Goal: Find specific page/section: Find specific page/section

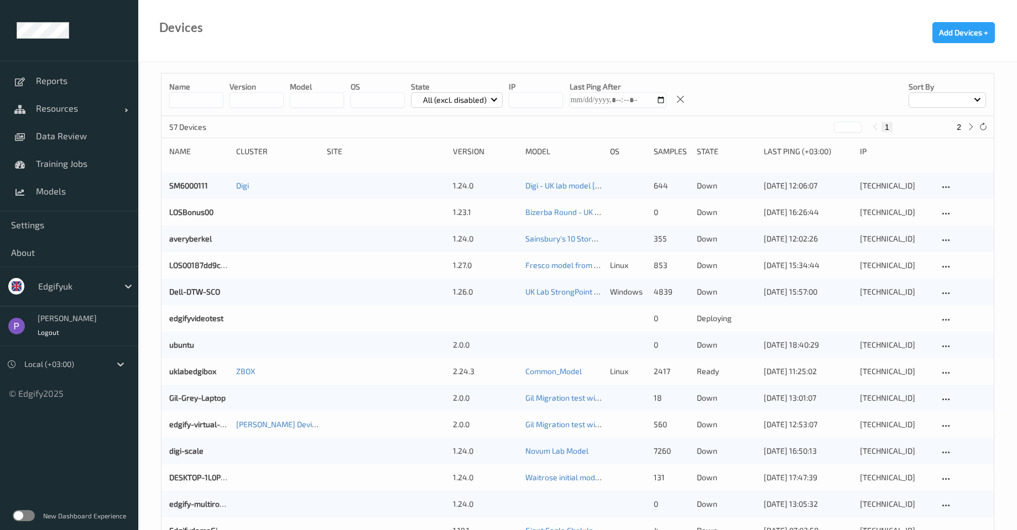
click at [71, 277] on div "edgifyuk" at bounding box center [86, 286] width 106 height 21
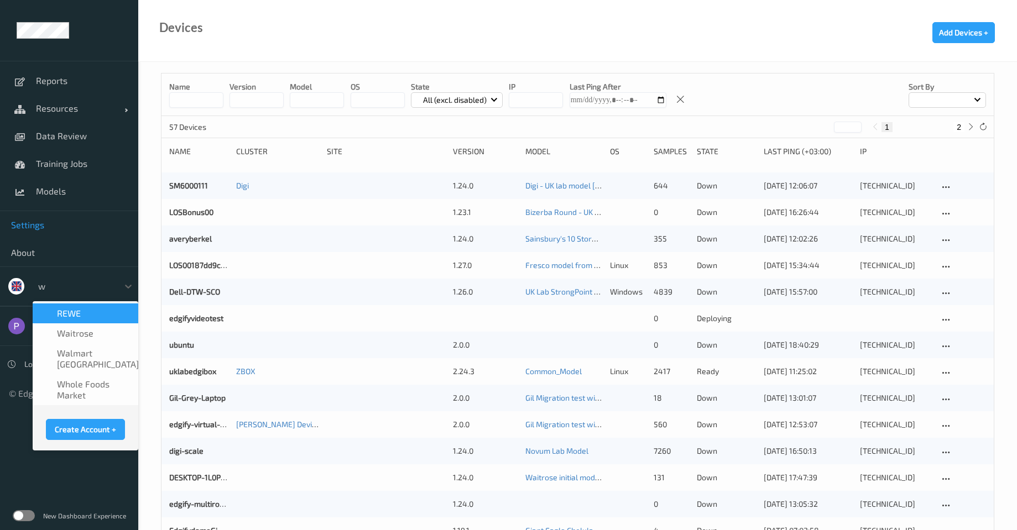
type input "wa"
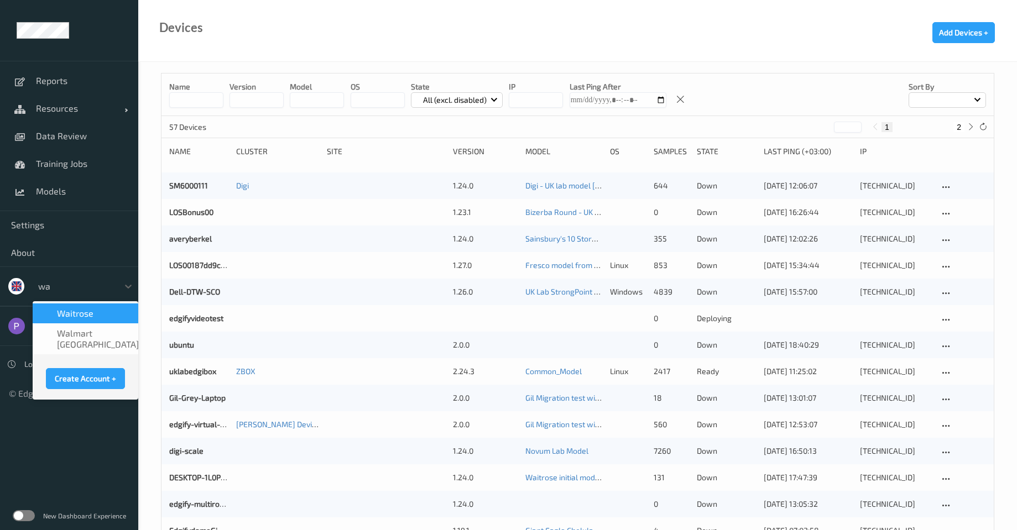
click at [86, 316] on span "Waitrose" at bounding box center [75, 313] width 37 height 11
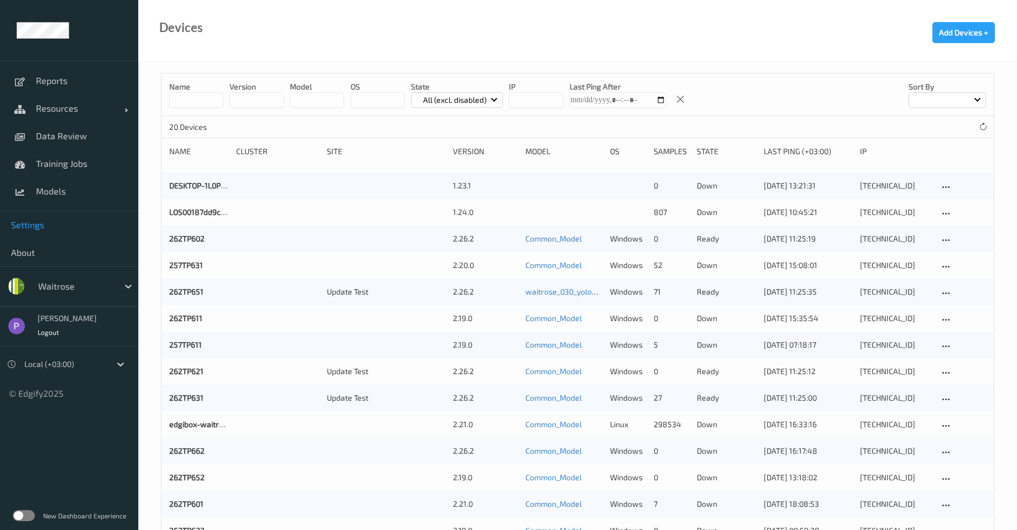
click at [50, 213] on link "Settings" at bounding box center [69, 225] width 138 height 28
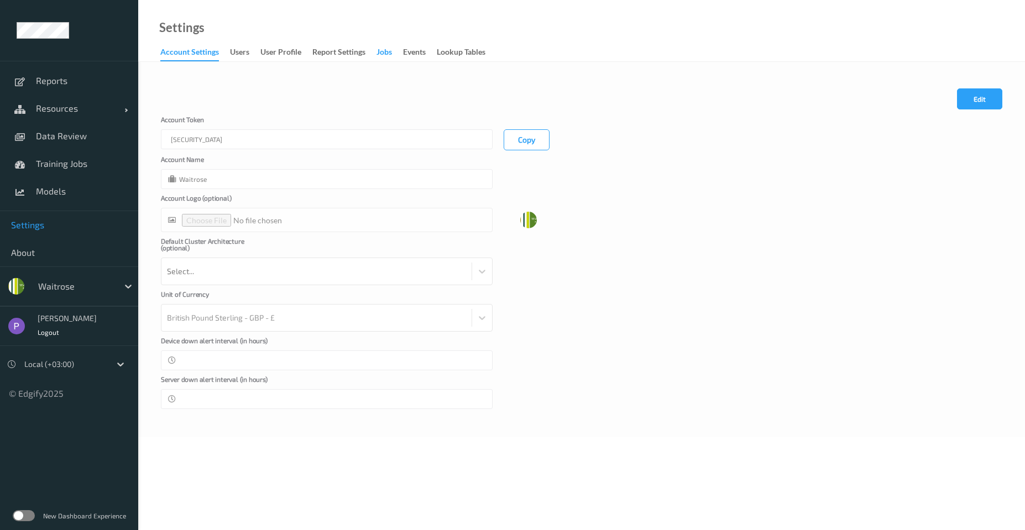
click at [383, 52] on div "Jobs" at bounding box center [384, 53] width 15 height 14
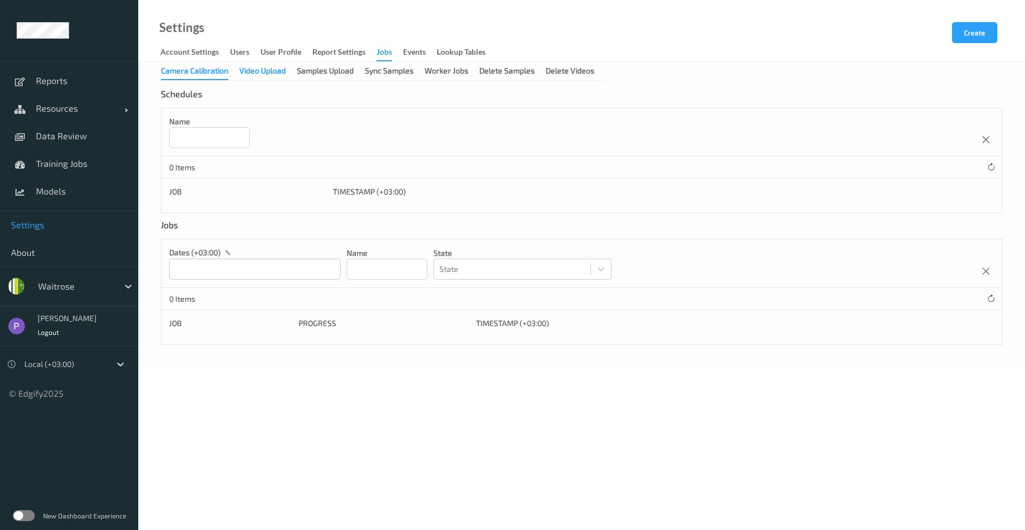
click at [261, 67] on div "Video Upload" at bounding box center [262, 72] width 46 height 14
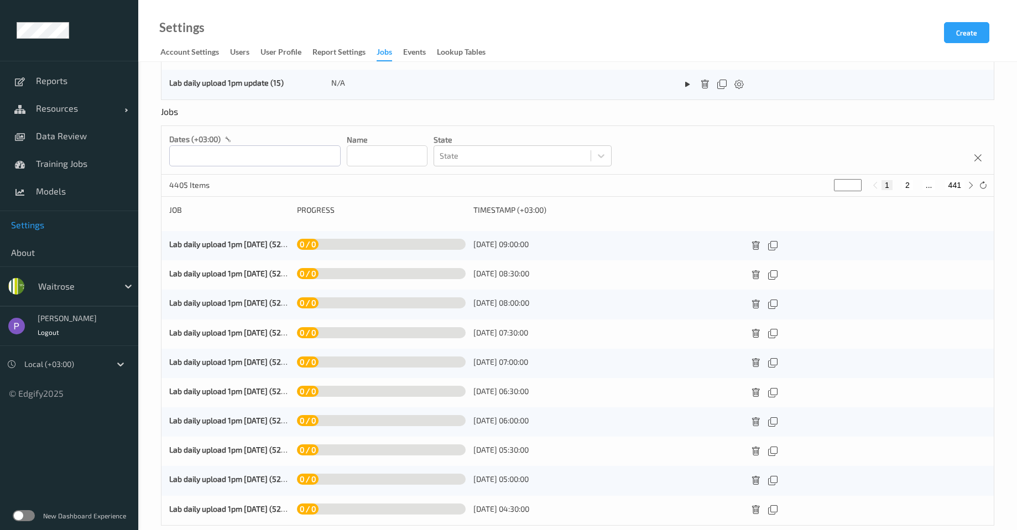
scroll to position [220, 0]
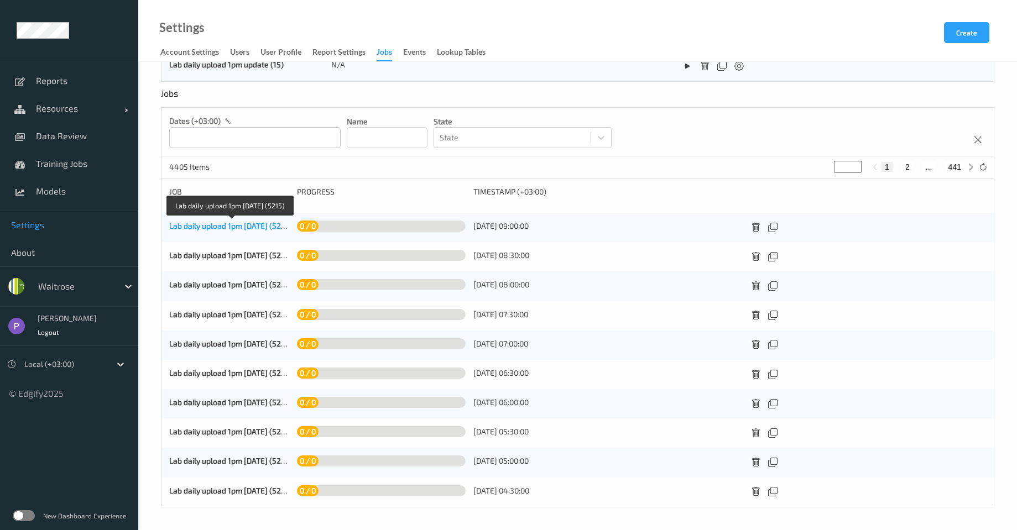
click at [251, 224] on link "Lab daily upload 1pm [DATE] (5215)" at bounding box center [230, 225] width 122 height 9
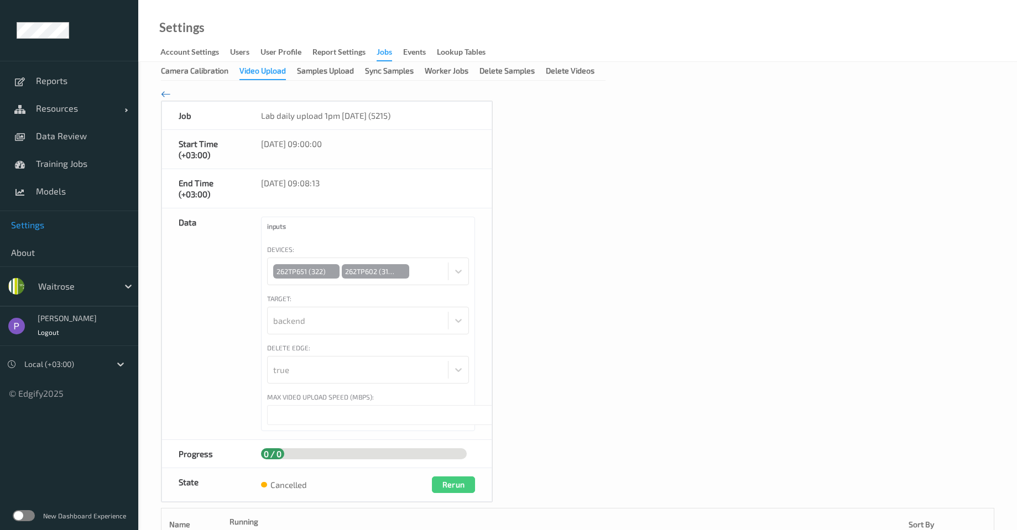
click at [169, 90] on icon at bounding box center [166, 94] width 10 height 12
